Goal: Task Accomplishment & Management: Complete application form

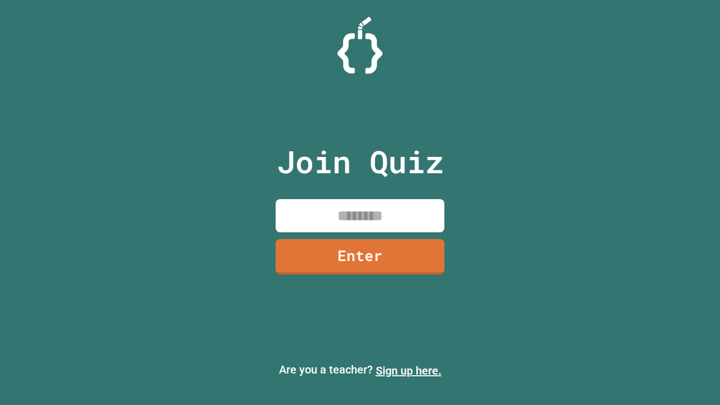
click at [408, 371] on link "Sign up here." at bounding box center [409, 370] width 66 height 13
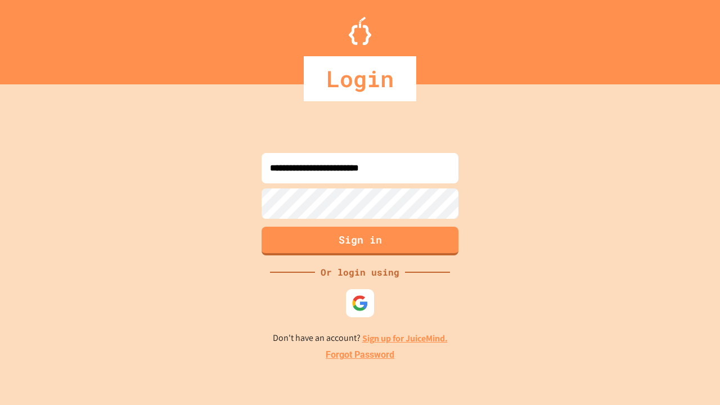
type input "**********"
